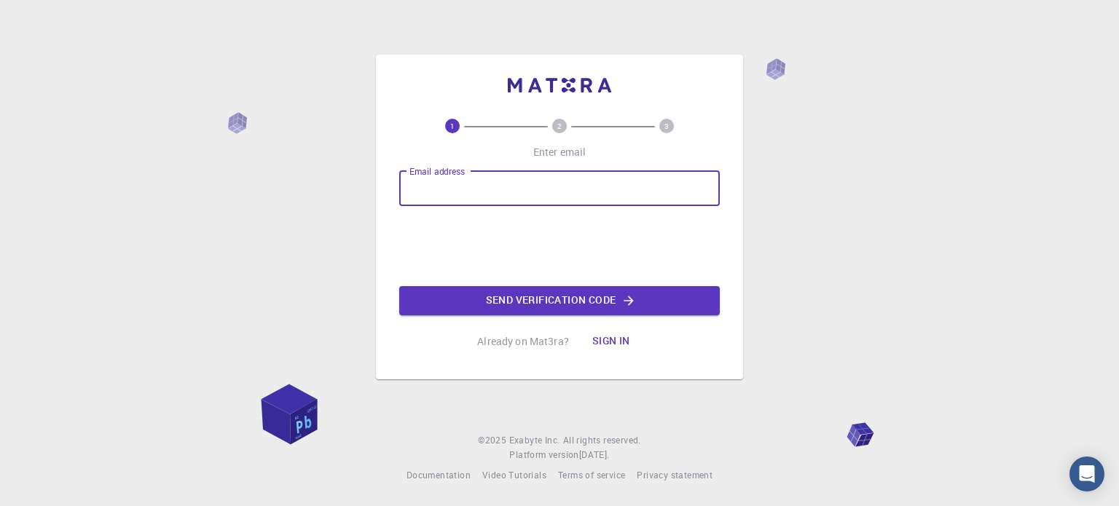
click at [493, 188] on input "Email address" at bounding box center [559, 188] width 321 height 35
type input "[EMAIL_ADDRESS][DOMAIN_NAME]"
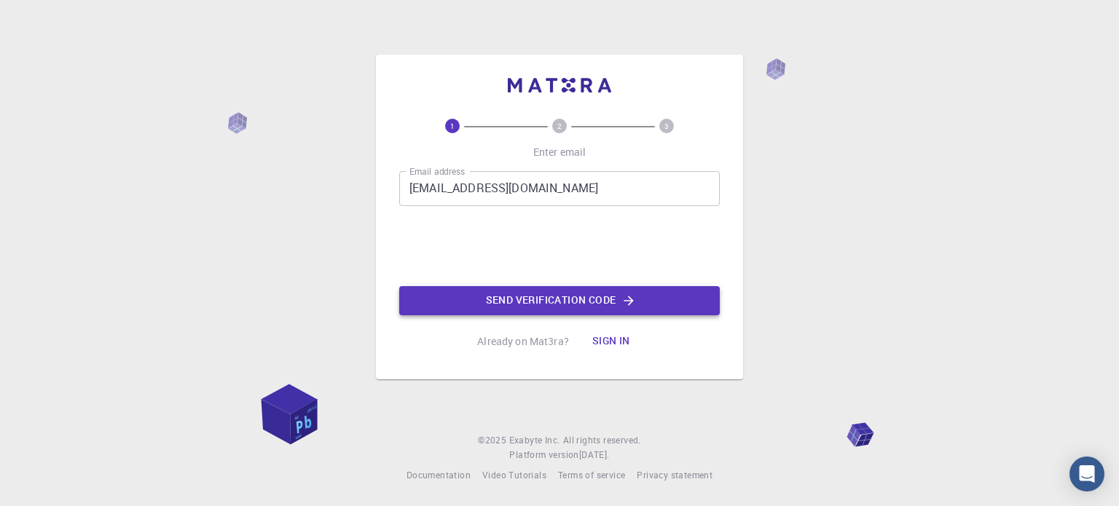
click at [560, 303] on button "Send verification code" at bounding box center [559, 300] width 321 height 29
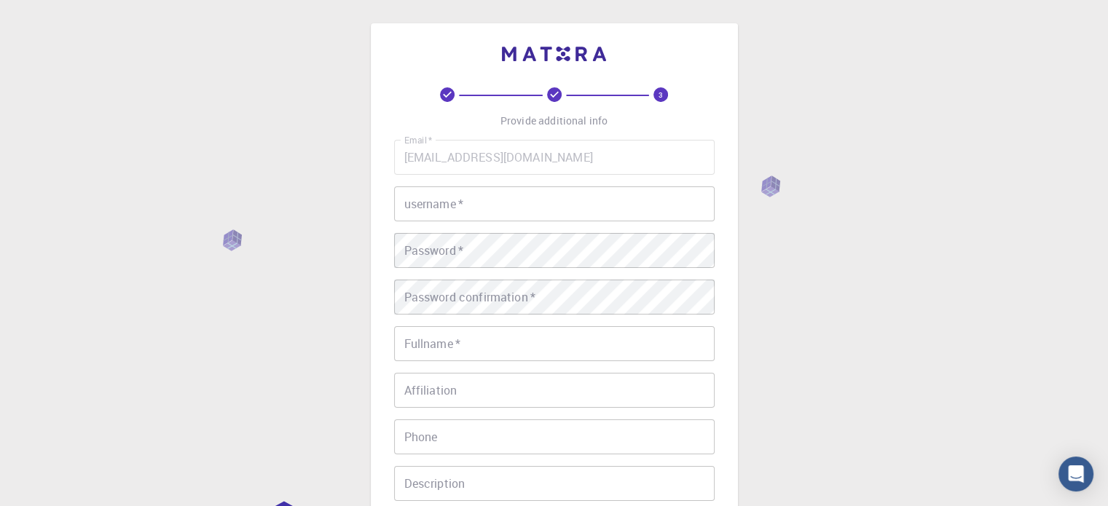
click at [560, 205] on input "username   *" at bounding box center [554, 204] width 321 height 35
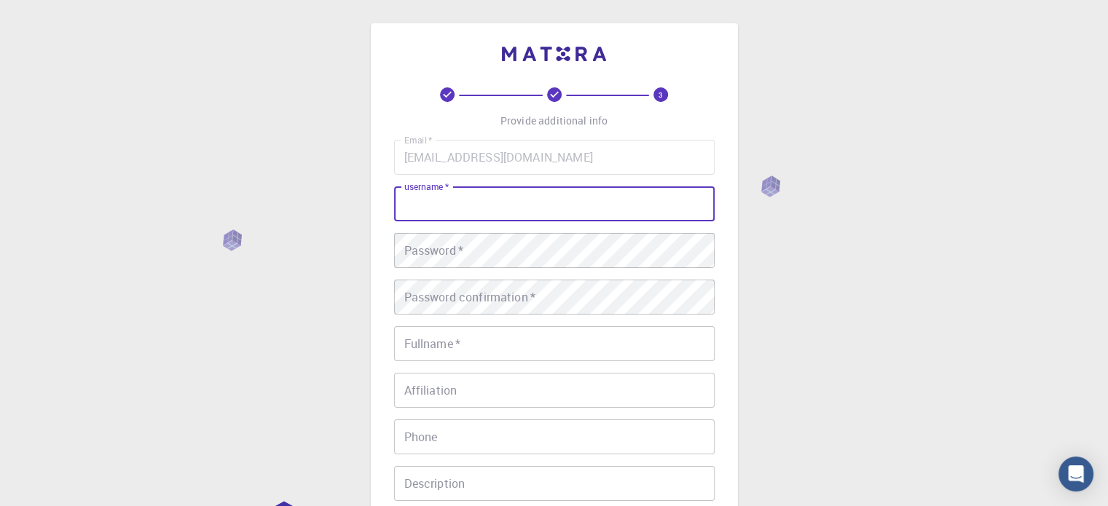
click at [560, 205] on input "username   *" at bounding box center [554, 204] width 321 height 35
type input "[PERSON_NAME]"
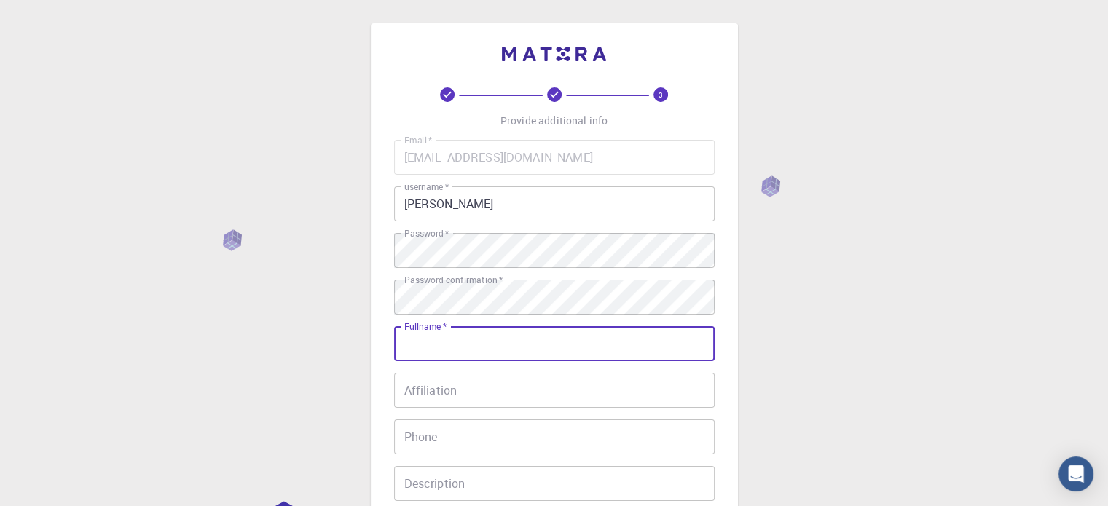
click at [486, 340] on input "Fullname   *" at bounding box center [554, 343] width 321 height 35
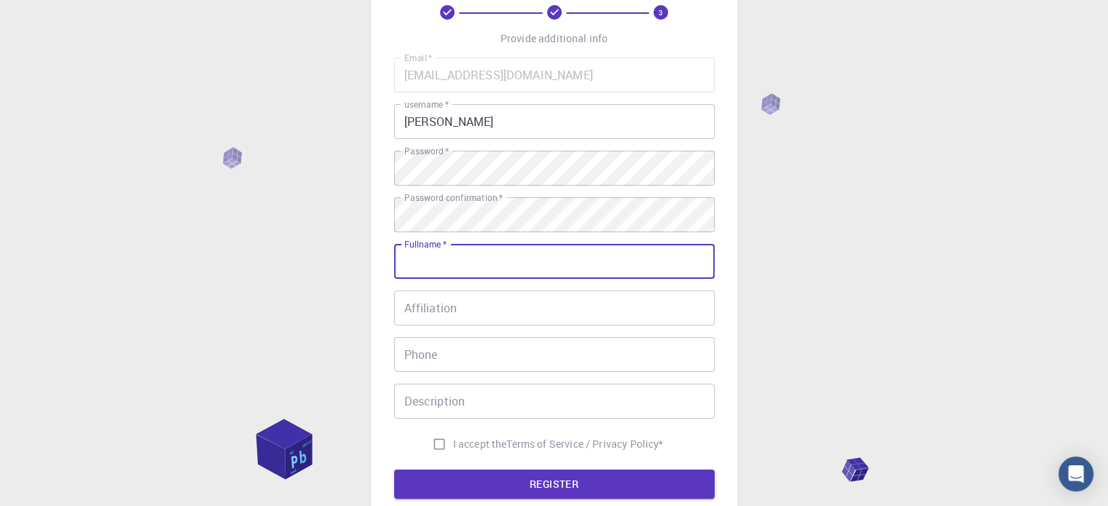
scroll to position [146, 0]
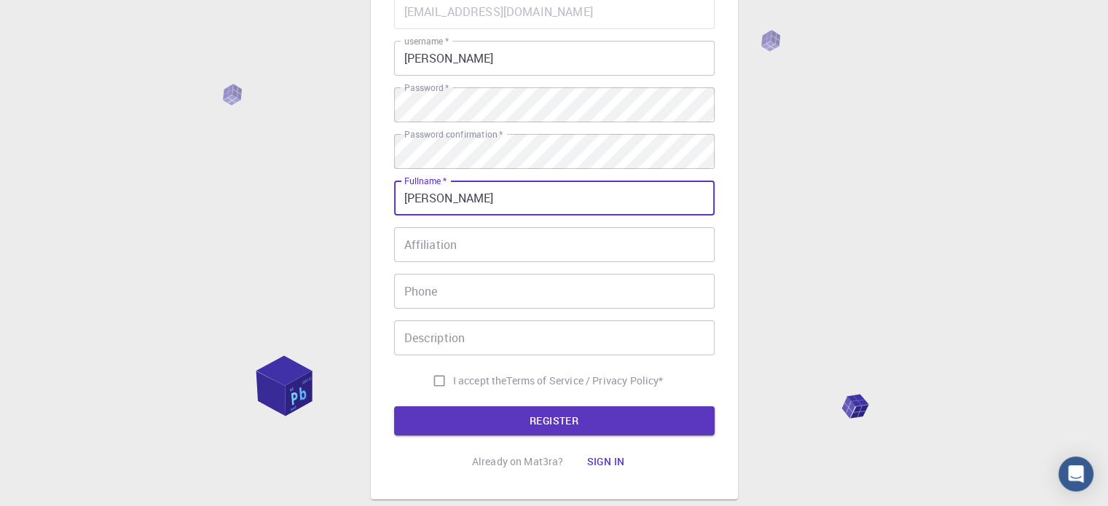
type input "[PERSON_NAME]"
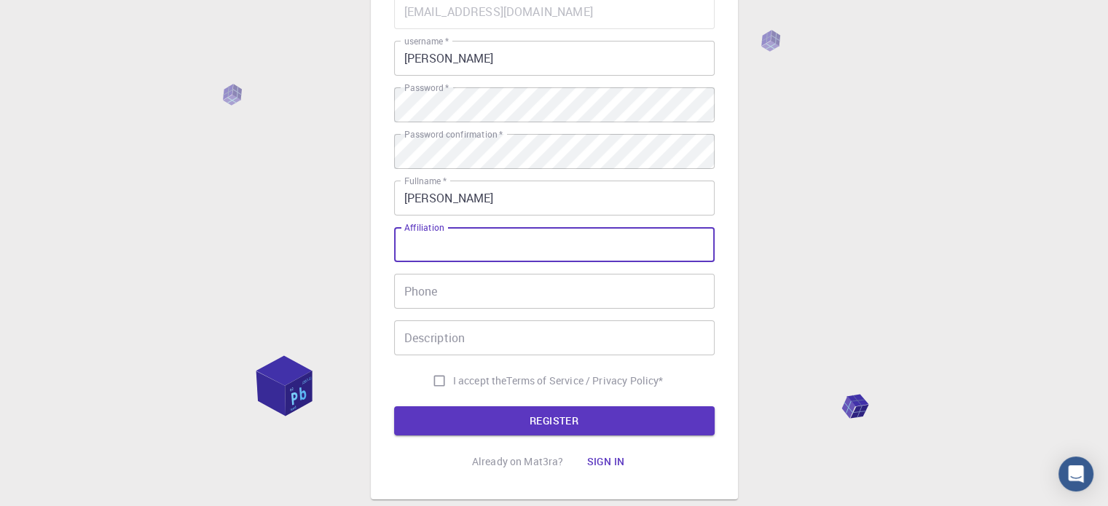
click at [497, 246] on input "Affiliation" at bounding box center [554, 244] width 321 height 35
click at [497, 295] on input "Phone" at bounding box center [554, 291] width 321 height 35
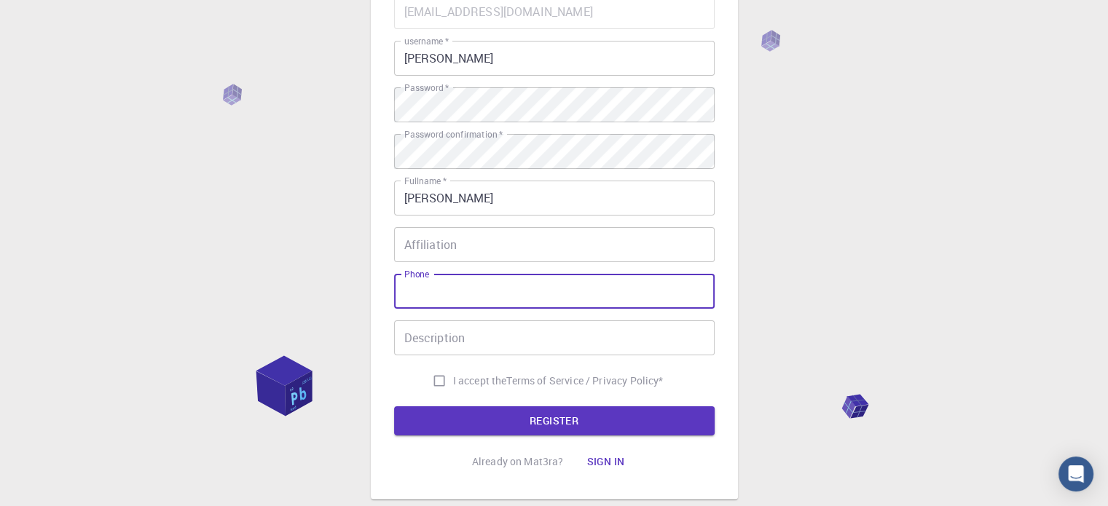
click at [490, 343] on input "Description" at bounding box center [554, 338] width 321 height 35
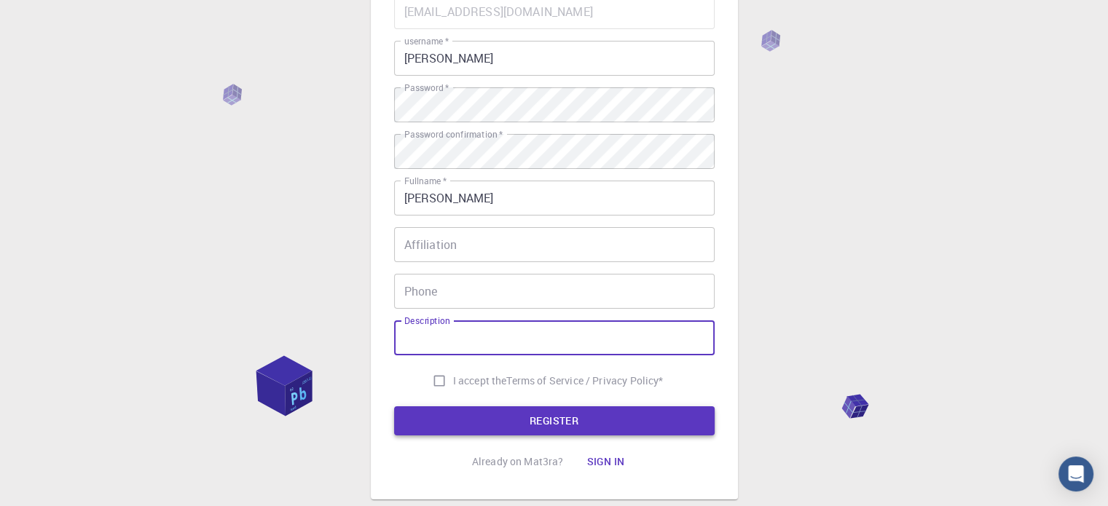
scroll to position [219, 0]
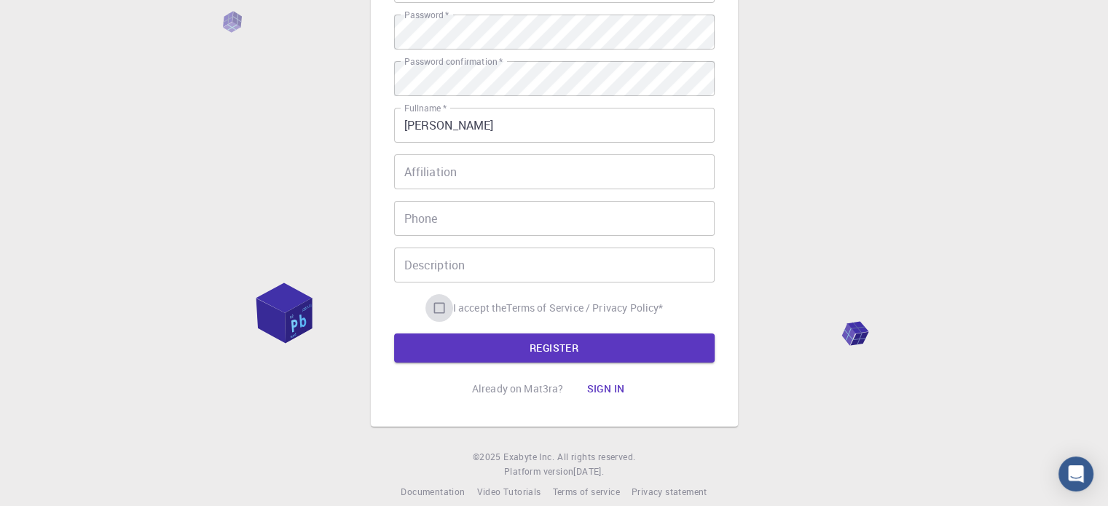
click at [440, 308] on input "I accept the Terms of Service / Privacy Policy *" at bounding box center [440, 308] width 28 height 28
checkbox input "true"
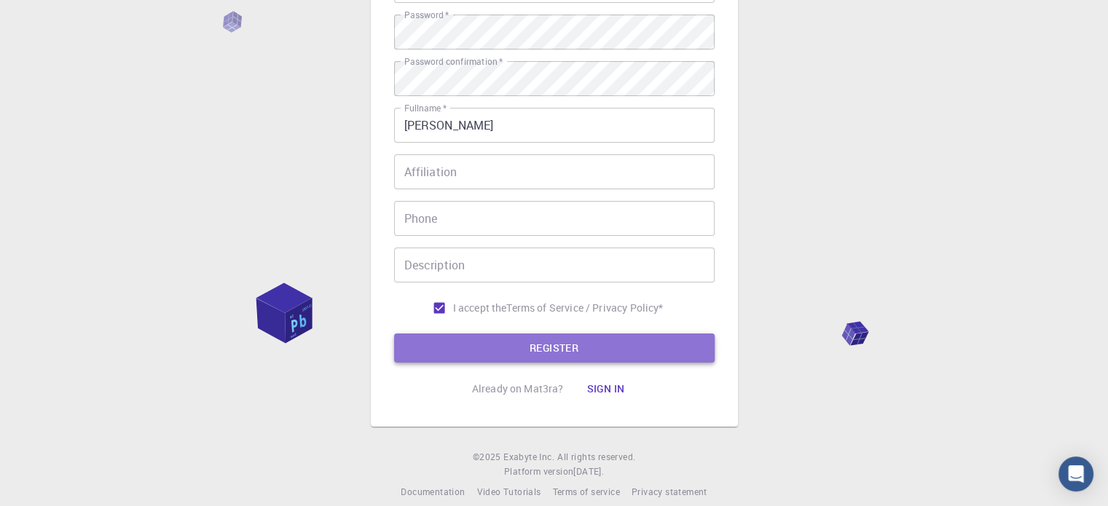
click at [502, 346] on button "REGISTER" at bounding box center [554, 348] width 321 height 29
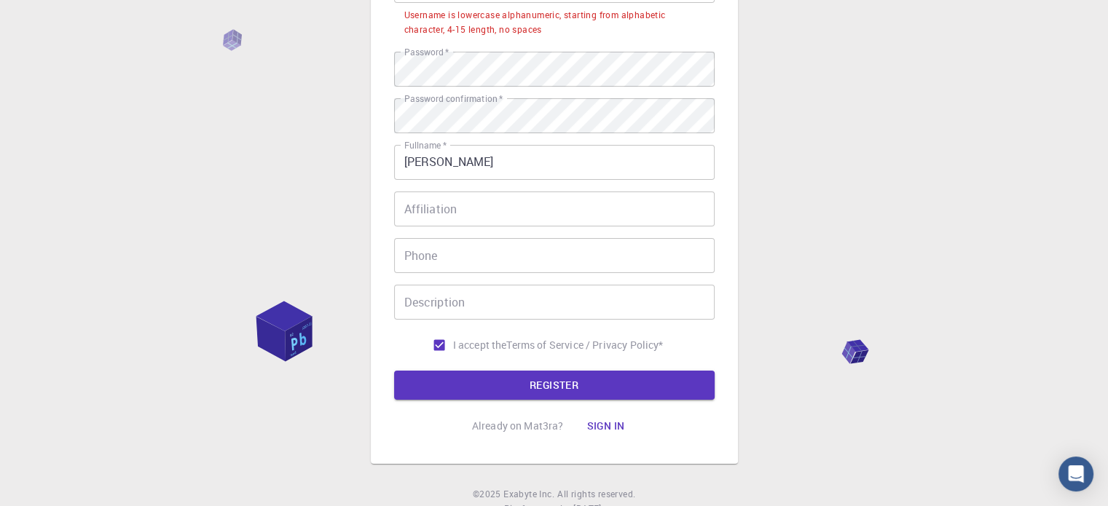
scroll to position [146, 0]
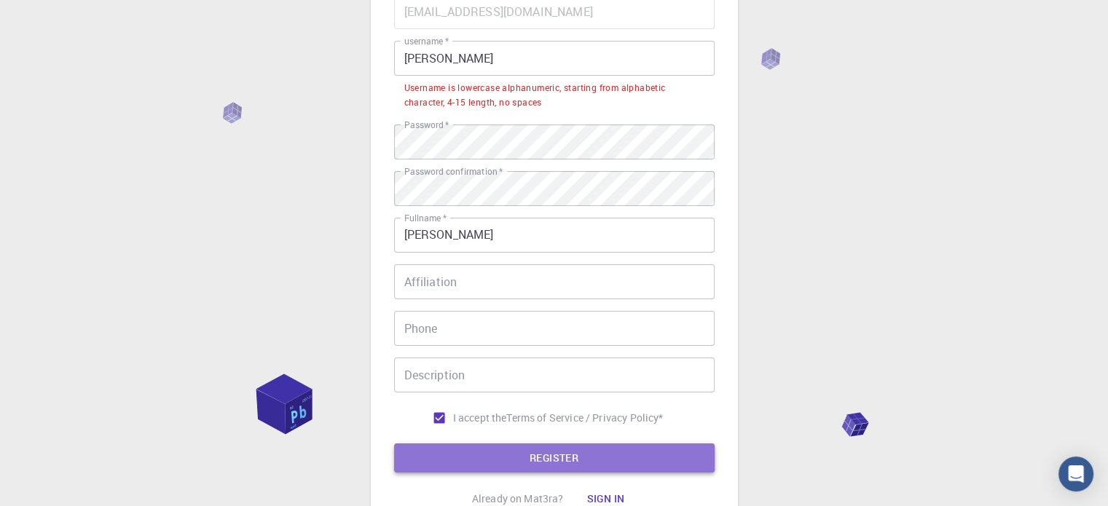
click at [577, 448] on button "REGISTER" at bounding box center [554, 458] width 321 height 29
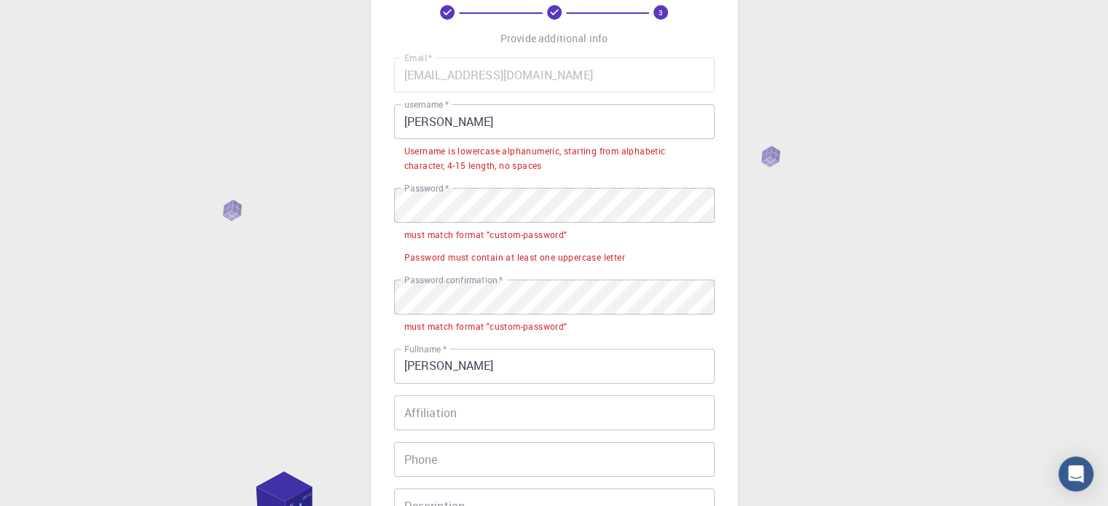
scroll to position [0, 0]
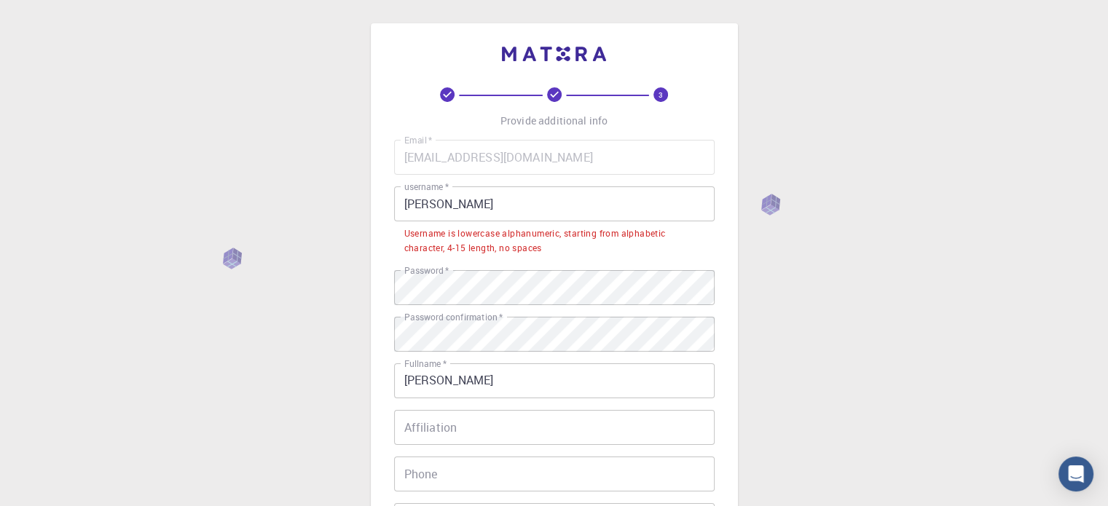
click at [770, 352] on div "3 Provide additional info Email   * [EMAIL_ADDRESS][DOMAIN_NAME] Email   * user…" at bounding box center [554, 389] width 1108 height 779
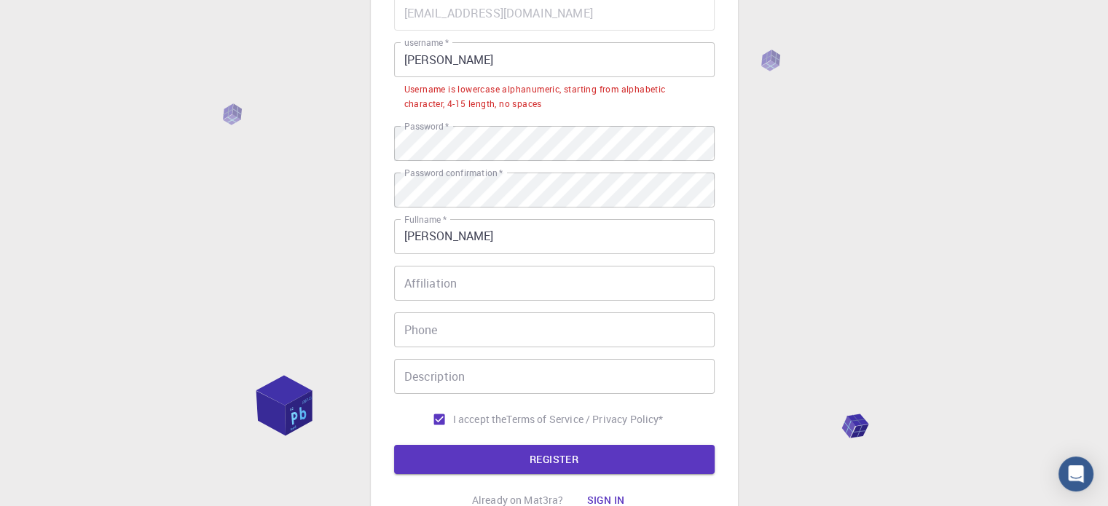
scroll to position [146, 0]
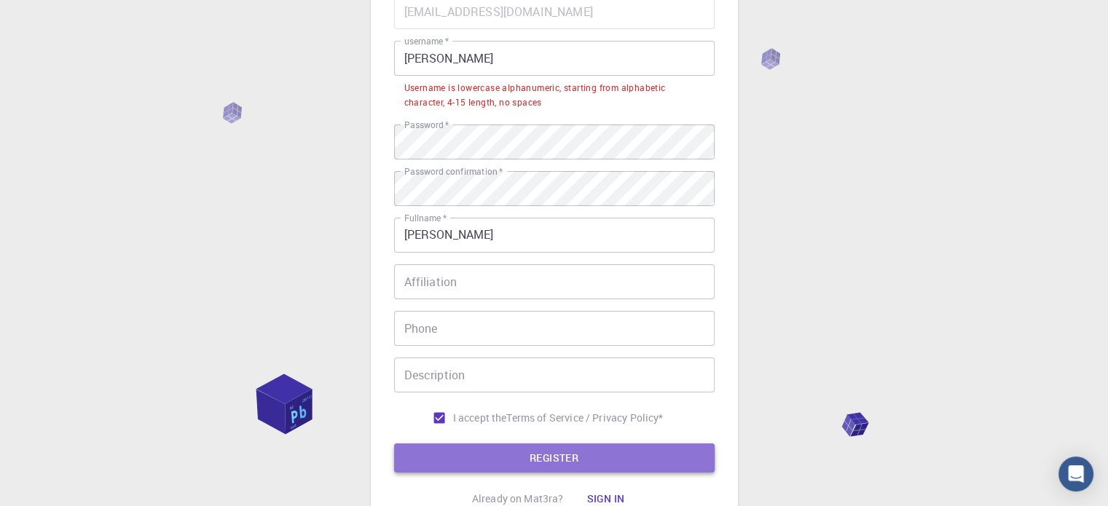
click at [541, 451] on button "REGISTER" at bounding box center [554, 458] width 321 height 29
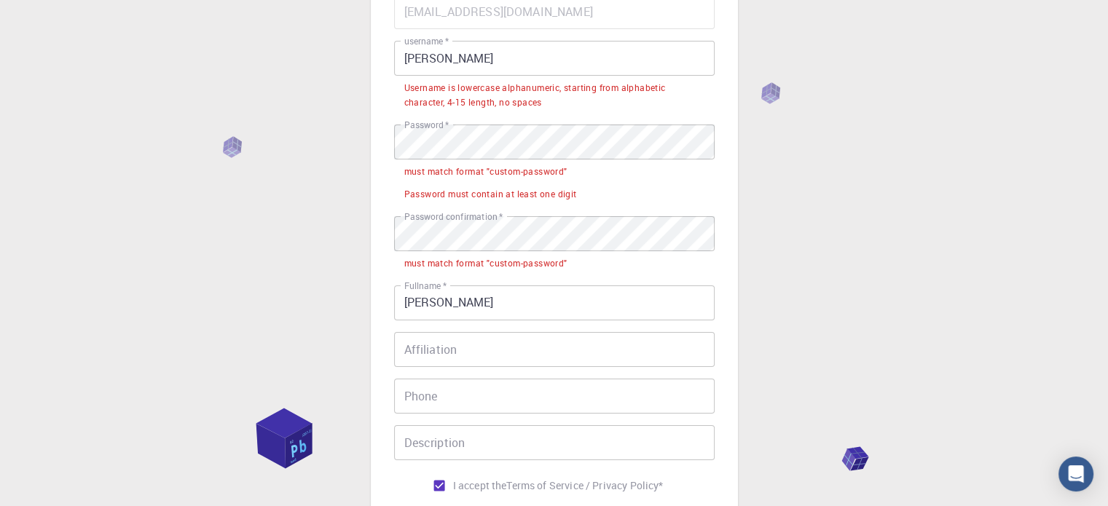
click at [481, 175] on div "must match format "custom-password"" at bounding box center [485, 172] width 163 height 15
click at [467, 97] on div "Username is lowercase alphanumeric, starting from alphabetic character, 4-15 le…" at bounding box center [554, 95] width 300 height 29
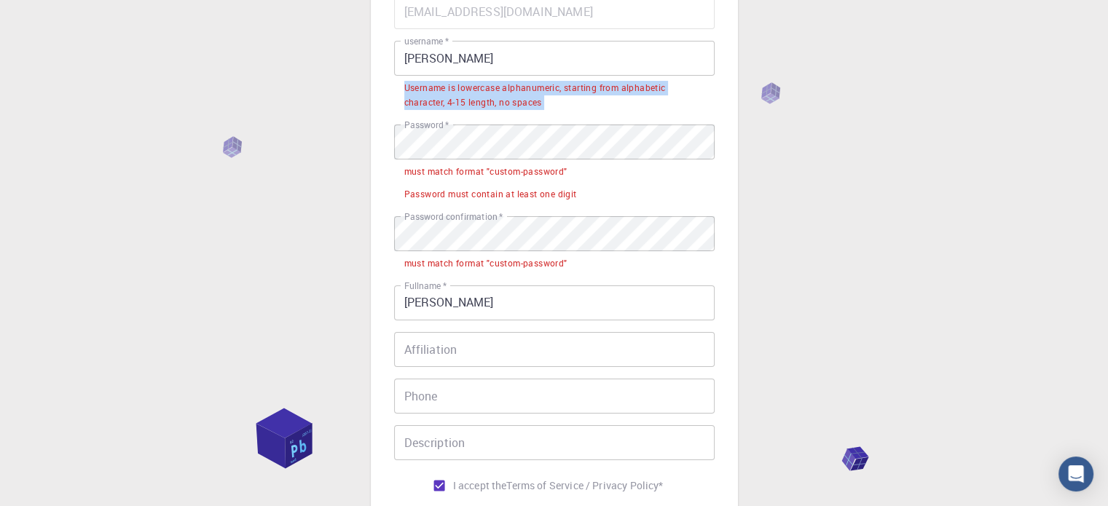
click at [467, 97] on div "Username is lowercase alphanumeric, starting from alphabetic character, 4-15 le…" at bounding box center [554, 95] width 300 height 29
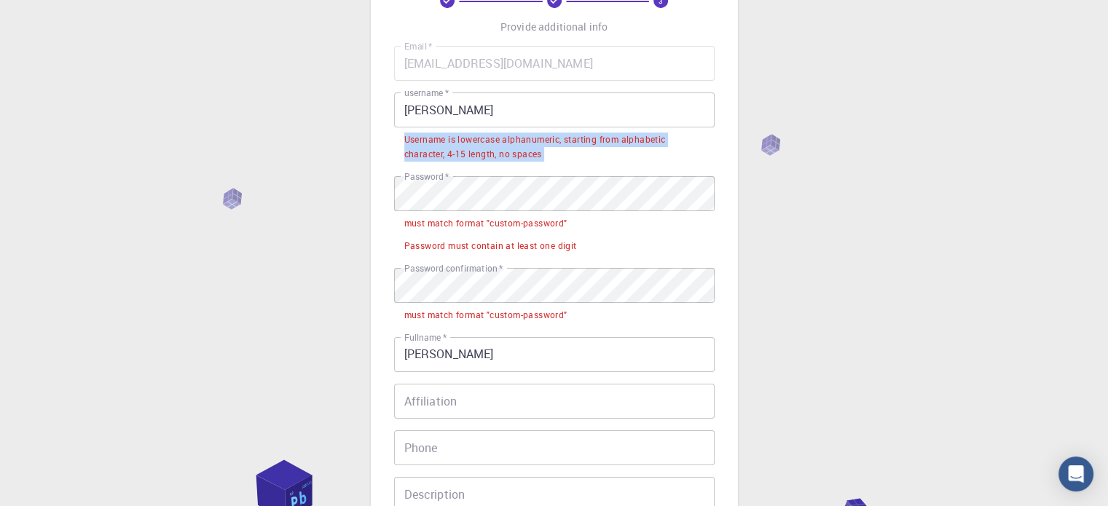
scroll to position [73, 0]
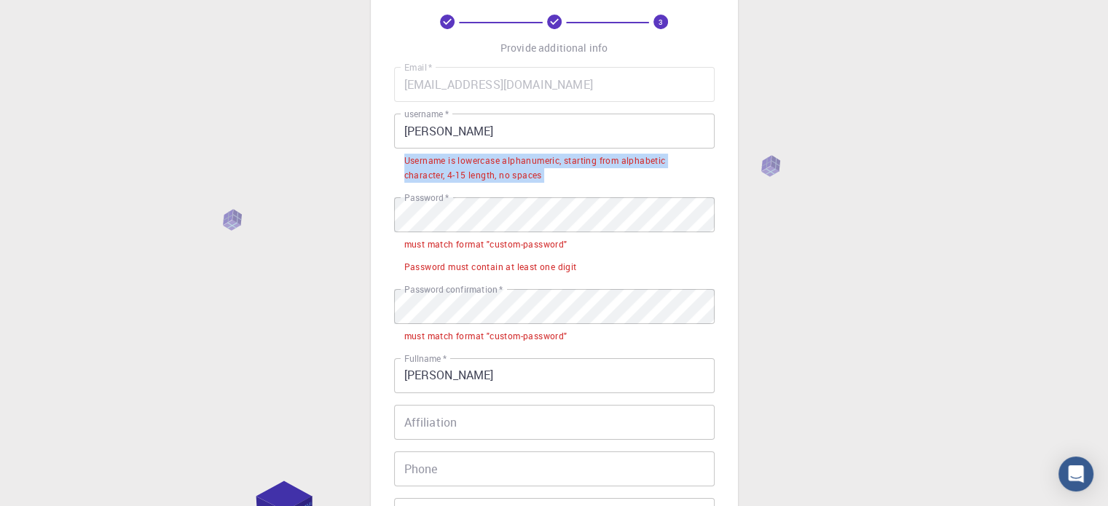
copy div "Username is lowercase alphanumeric, starting from alphabetic character, 4-15 le…"
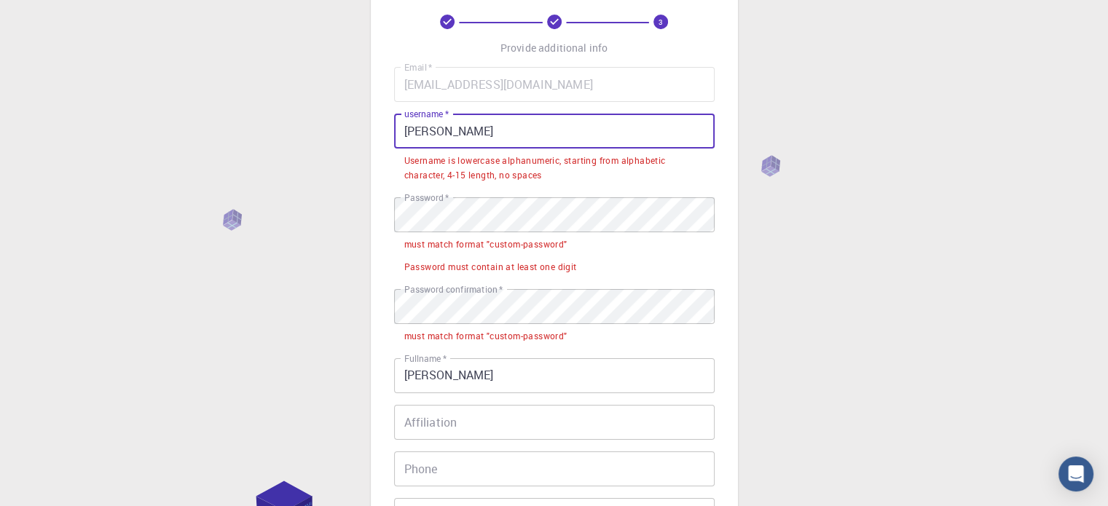
click at [407, 136] on input "[PERSON_NAME]" at bounding box center [554, 131] width 321 height 35
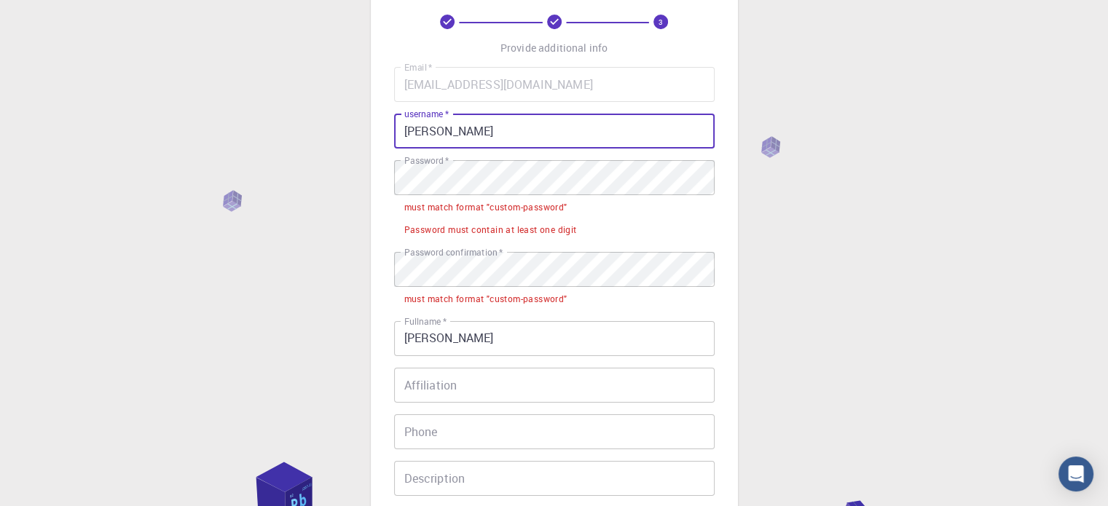
type input "[PERSON_NAME]"
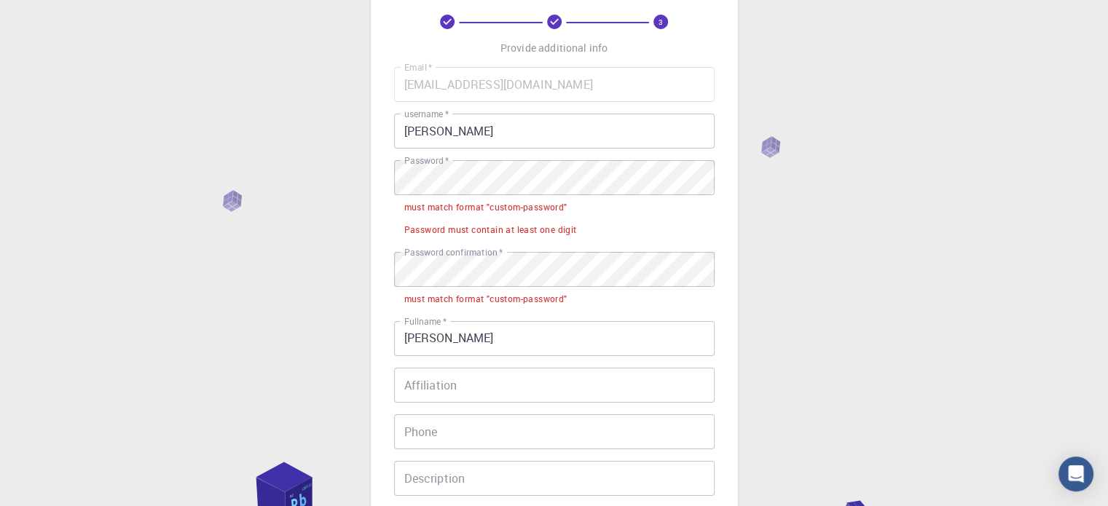
click at [335, 163] on div "3 Provide additional info Email   * [EMAIL_ADDRESS][DOMAIN_NAME] Email   * user…" at bounding box center [554, 331] width 1108 height 809
click at [461, 229] on div "Password must contain at least one digit" at bounding box center [490, 230] width 173 height 15
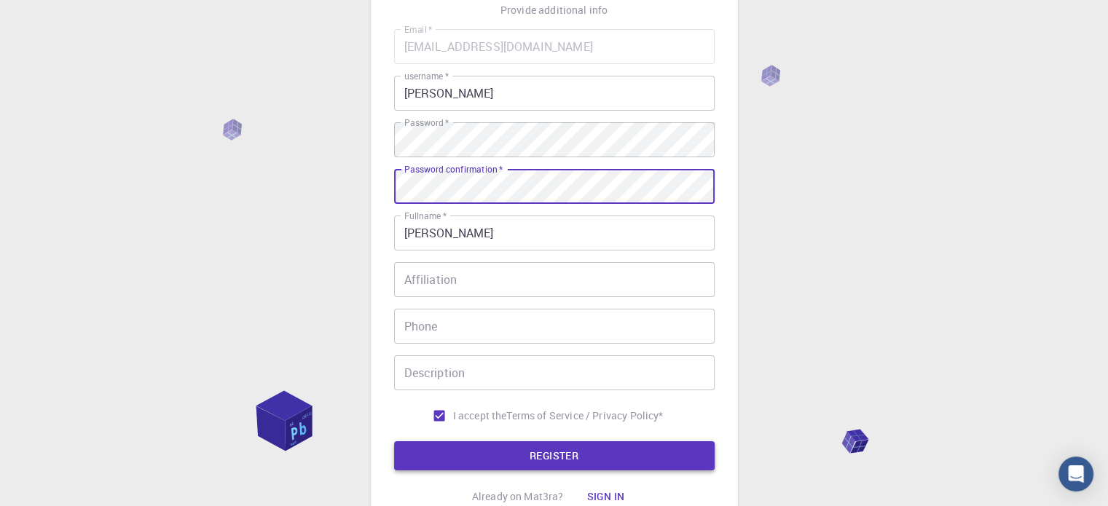
scroll to position [146, 0]
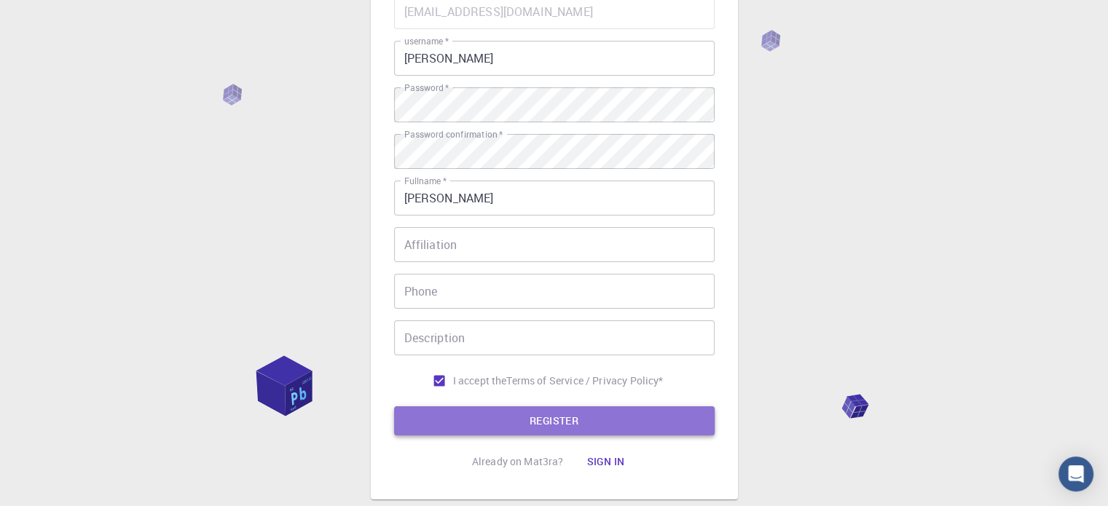
click at [533, 425] on button "REGISTER" at bounding box center [554, 421] width 321 height 29
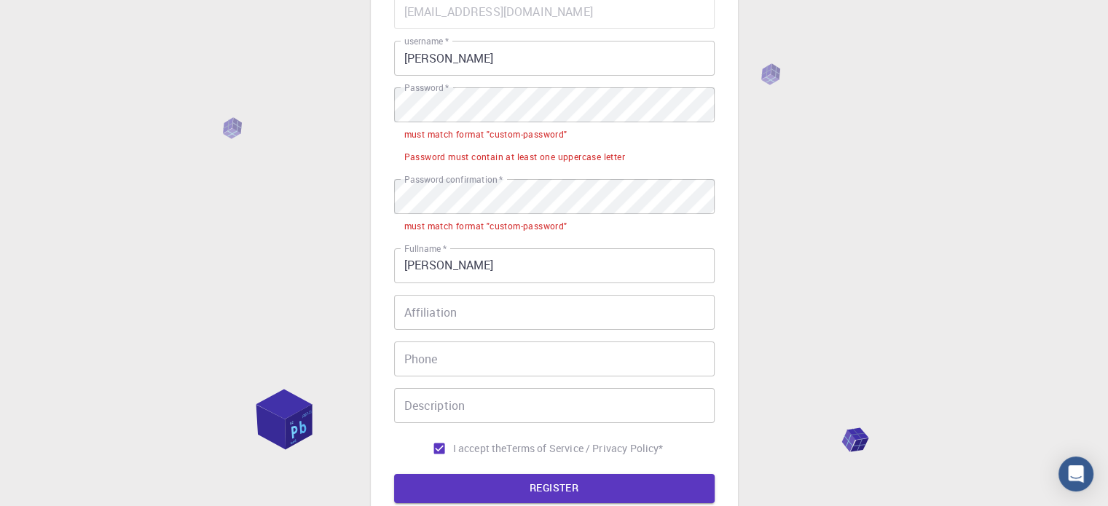
click at [460, 230] on div "must match format "custom-password"" at bounding box center [485, 226] width 163 height 15
copy div "must match format "custom-password" Fullname   *"
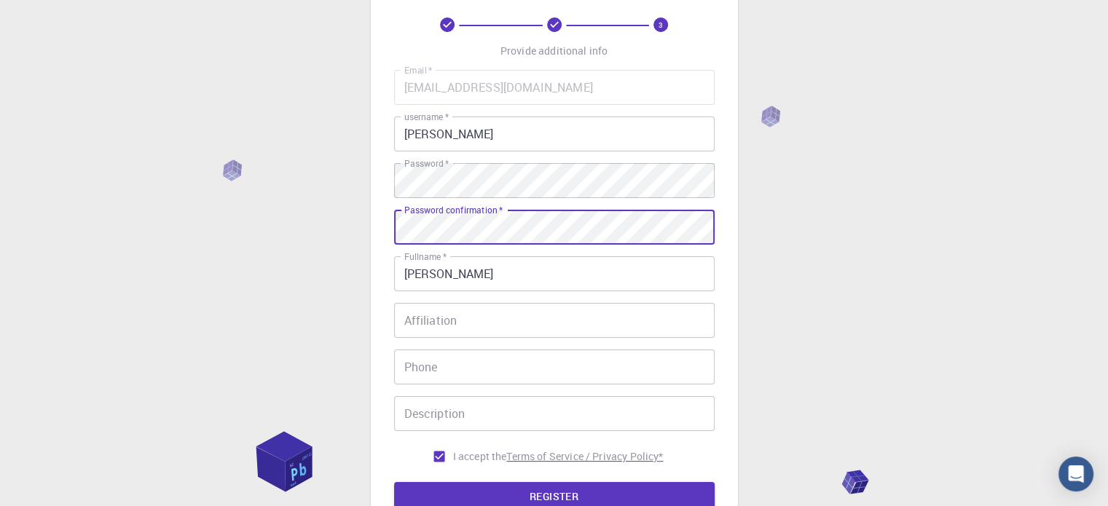
scroll to position [219, 0]
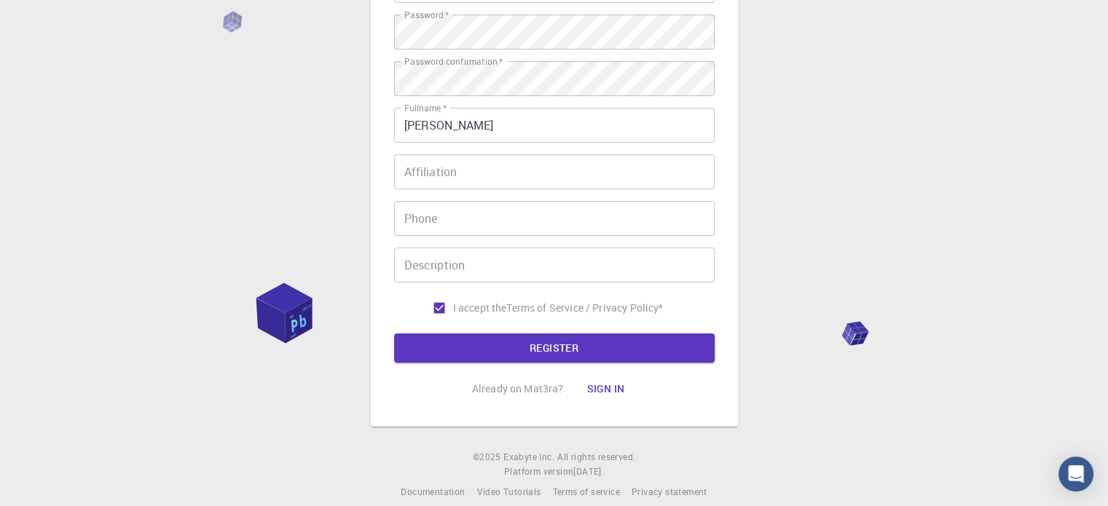
click at [577, 333] on form "Email   * [EMAIL_ADDRESS][DOMAIN_NAME] Email   * username   * alexis username  …" at bounding box center [554, 142] width 321 height 442
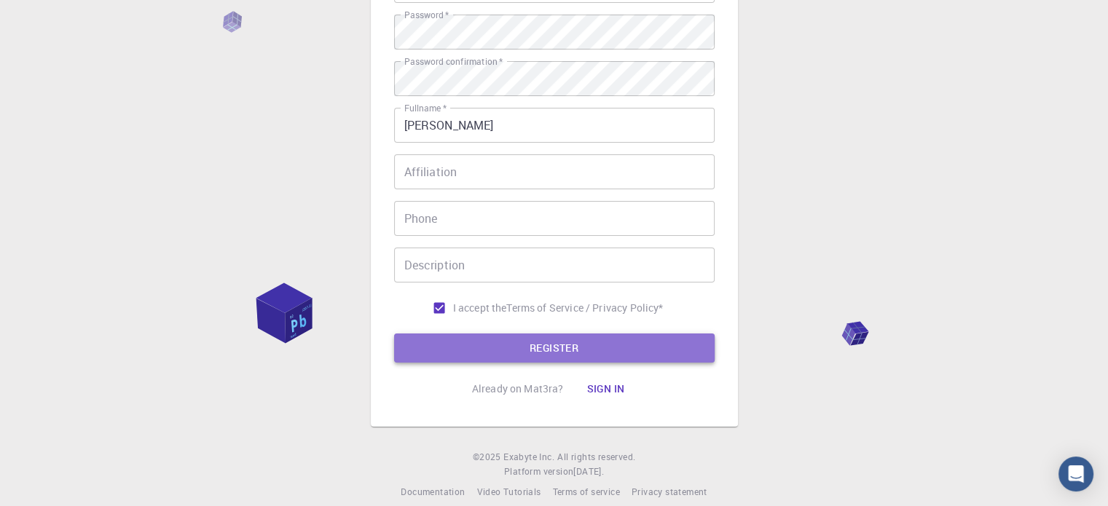
click at [577, 334] on button "REGISTER" at bounding box center [554, 348] width 321 height 29
